Goal: Go to known website: Access a specific website the user already knows

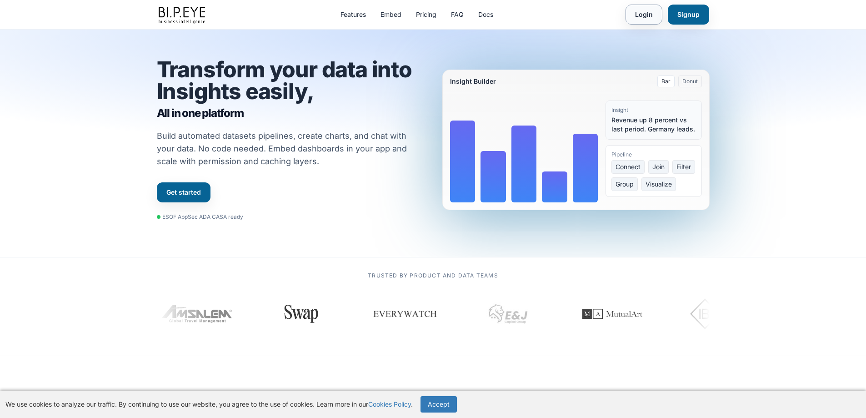
click at [651, 18] on link "Login" at bounding box center [644, 15] width 37 height 20
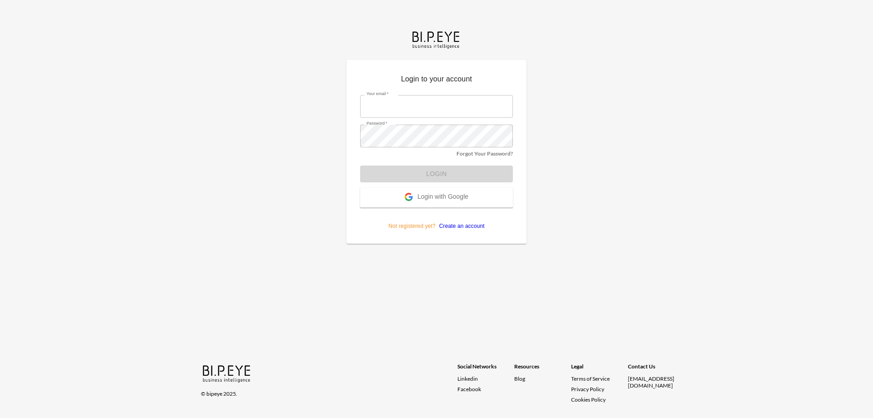
type input "dime@mutualart.com"
click at [438, 175] on form "Your email   * dime@mutualart.com Your email   * Password   * Password   * Forg…" at bounding box center [436, 159] width 153 height 142
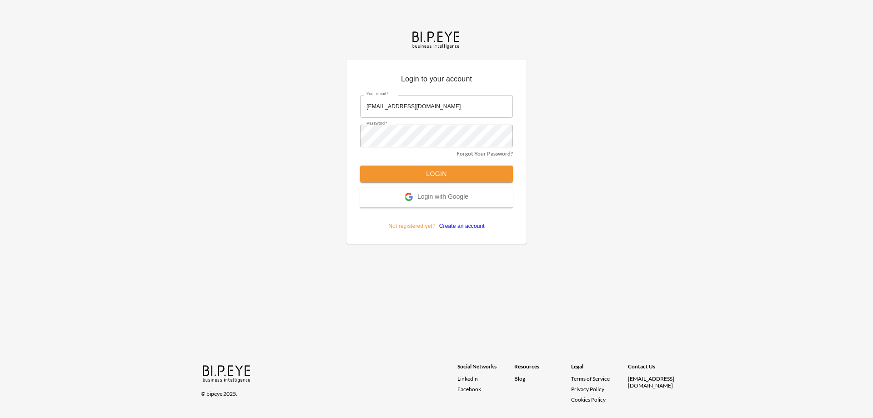
click at [444, 174] on button "Login" at bounding box center [436, 173] width 153 height 17
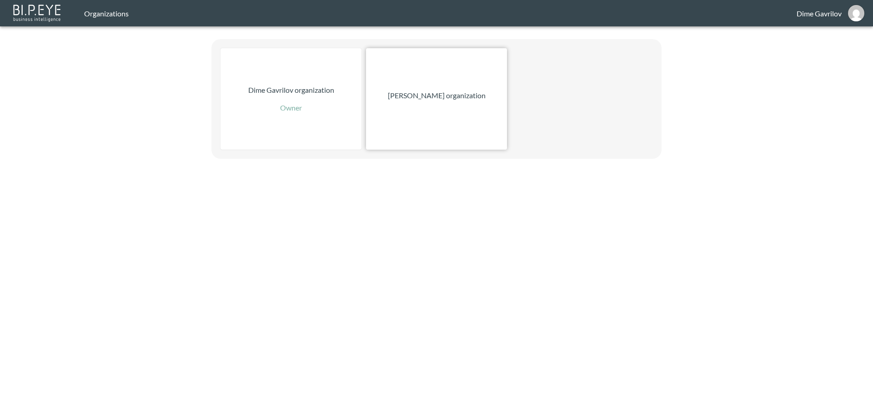
click at [448, 102] on div "[PERSON_NAME] organization" at bounding box center [436, 98] width 141 height 101
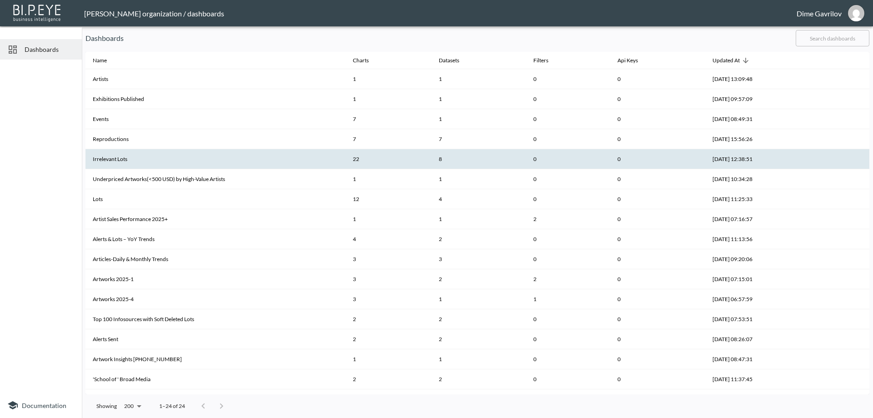
click at [145, 153] on th "Irrelevant Lots" at bounding box center [215, 159] width 260 height 20
